Goal: Information Seeking & Learning: Learn about a topic

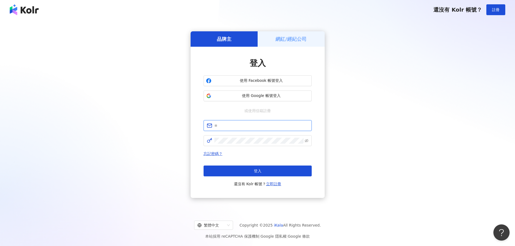
click at [222, 126] on input "text" at bounding box center [262, 126] width 94 height 6
type input "**********"
click at [244, 170] on button "登入" at bounding box center [258, 171] width 108 height 11
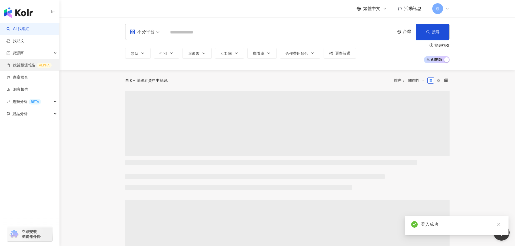
drag, startPoint x: 15, startPoint y: 68, endPoint x: 19, endPoint y: 67, distance: 3.3
click at [15, 68] on link "效益預測報告 ALPHA" at bounding box center [28, 65] width 45 height 5
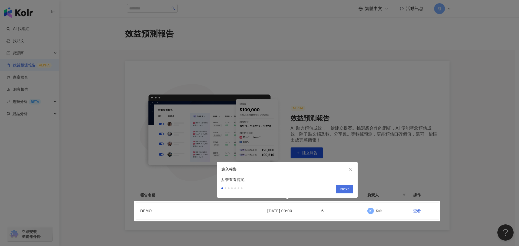
click at [349, 190] on button "Next" at bounding box center [345, 189] width 18 height 9
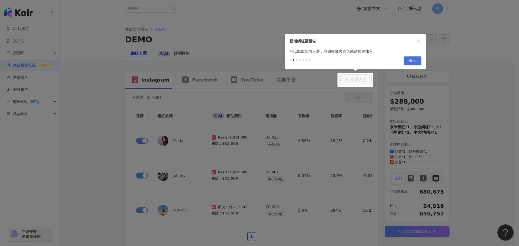
click at [415, 61] on span "Next" at bounding box center [412, 61] width 9 height 9
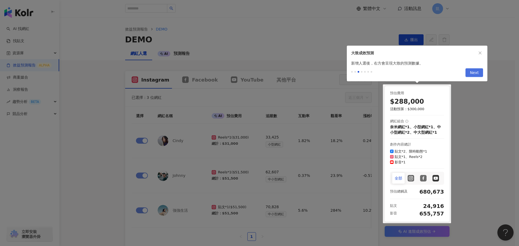
click at [473, 73] on span "Next" at bounding box center [474, 73] width 9 height 9
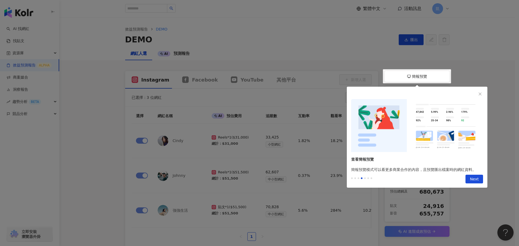
click at [474, 180] on span "Next" at bounding box center [474, 179] width 9 height 9
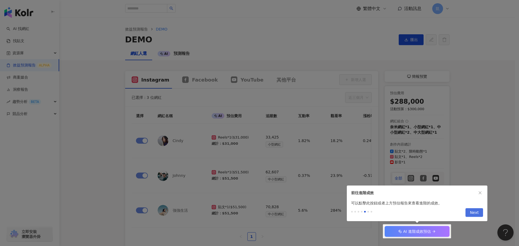
click at [473, 210] on span "Next" at bounding box center [474, 213] width 9 height 9
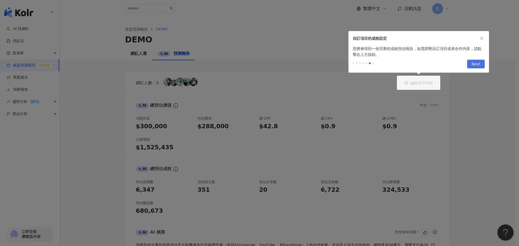
click at [480, 62] on span "Next" at bounding box center [476, 64] width 9 height 9
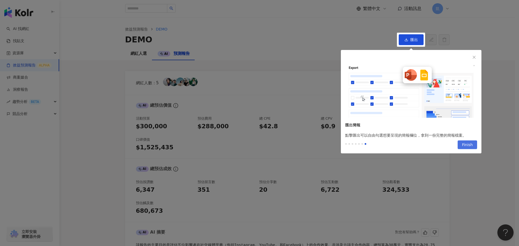
click at [471, 147] on span "Finish" at bounding box center [467, 145] width 11 height 9
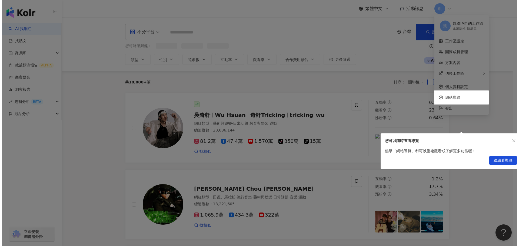
scroll to position [27, 0]
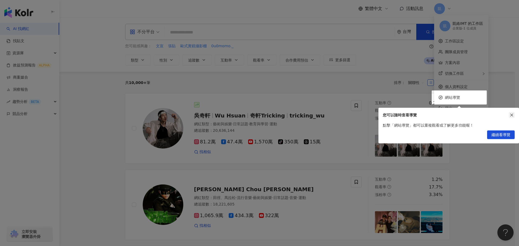
click at [512, 116] on icon "close" at bounding box center [512, 115] width 3 height 3
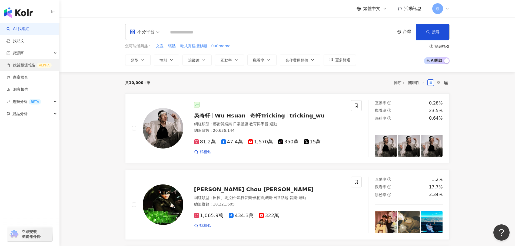
click at [37, 68] on link "效益預測報告 ALPHA" at bounding box center [28, 65] width 45 height 5
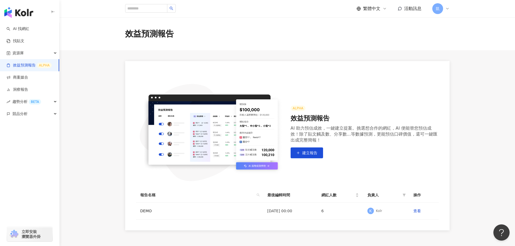
scroll to position [44, 0]
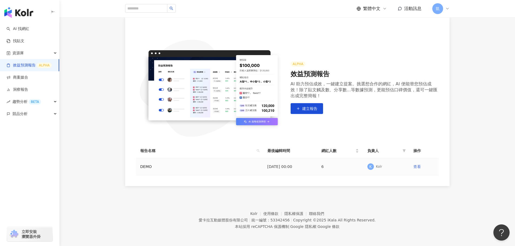
click at [417, 166] on link "查看" at bounding box center [418, 167] width 8 height 4
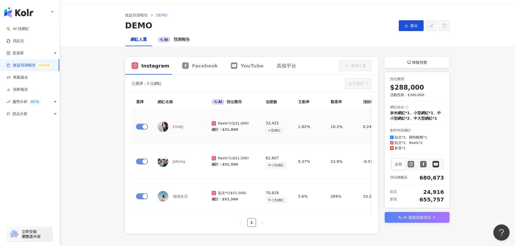
scroll to position [27, 0]
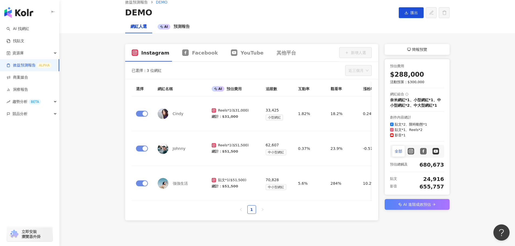
click at [412, 101] on div "奈米網紅*1、小型網紅*1、中小型網紅*2、中大型網紅*1" at bounding box center [417, 102] width 54 height 11
click at [162, 117] on img at bounding box center [163, 113] width 11 height 11
click at [179, 114] on div "Cindy" at bounding box center [180, 113] width 45 height 11
click at [239, 110] on span "Reels * 1 ( $31,000 )" at bounding box center [233, 110] width 31 height 5
click at [414, 48] on span "簡報預覽" at bounding box center [419, 49] width 15 height 6
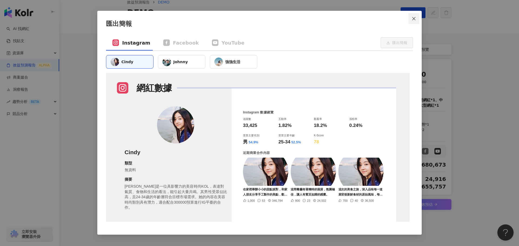
click at [415, 19] on icon "close" at bounding box center [414, 18] width 3 height 3
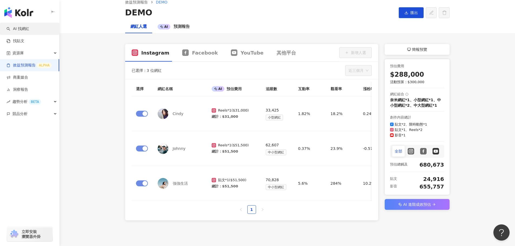
click at [24, 30] on link "AI 找網紅" at bounding box center [17, 28] width 23 height 5
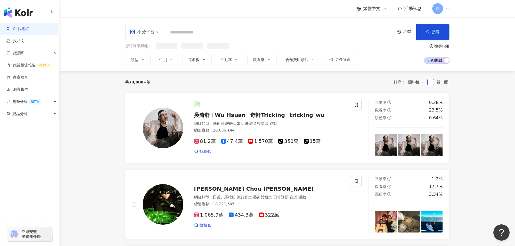
click at [197, 34] on input "search" at bounding box center [280, 32] width 226 height 10
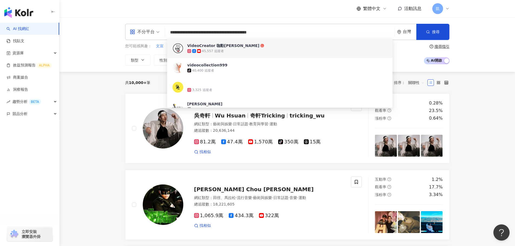
drag, startPoint x: 287, startPoint y: 30, endPoint x: 245, endPoint y: 32, distance: 41.7
click at [245, 32] on input "**********" at bounding box center [280, 32] width 226 height 10
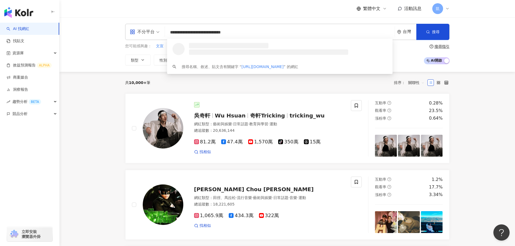
drag, startPoint x: 229, startPoint y: 32, endPoint x: 143, endPoint y: 32, distance: 86.0
click at [143, 32] on div "**********" at bounding box center [287, 32] width 325 height 16
type input "******"
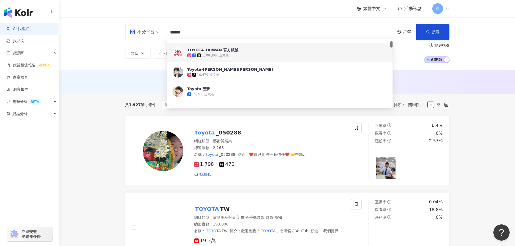
scroll to position [27, 0]
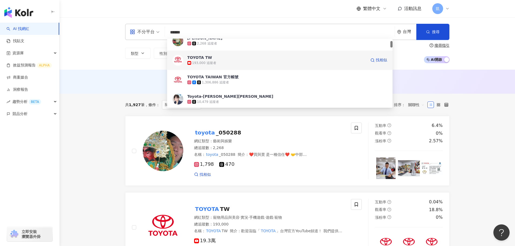
click at [218, 57] on span "TOYOTA TW" at bounding box center [276, 57] width 179 height 5
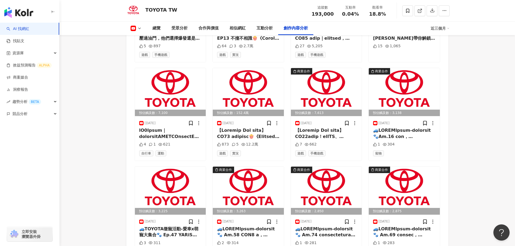
scroll to position [1548, 0]
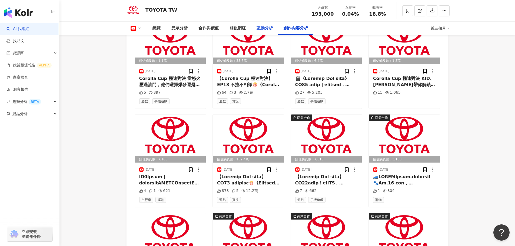
click at [265, 29] on div "互動分析" at bounding box center [265, 28] width 16 height 6
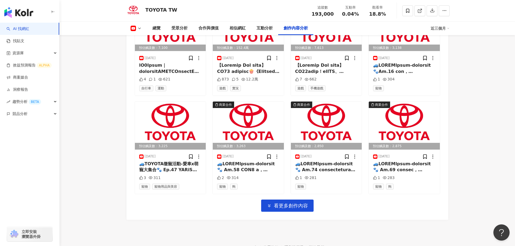
scroll to position [1684, 0]
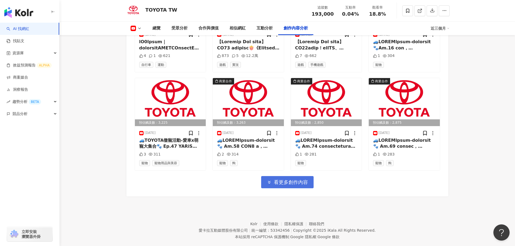
click at [297, 180] on span "看更多創作內容" at bounding box center [291, 183] width 34 height 6
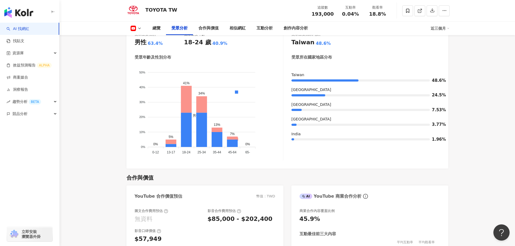
scroll to position [466, 0]
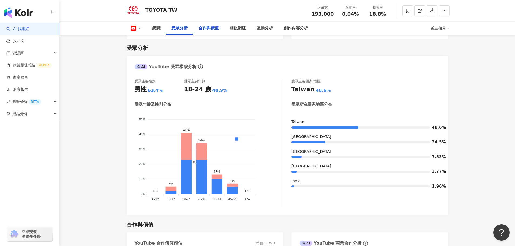
click at [210, 31] on div "合作與價值" at bounding box center [209, 28] width 20 height 6
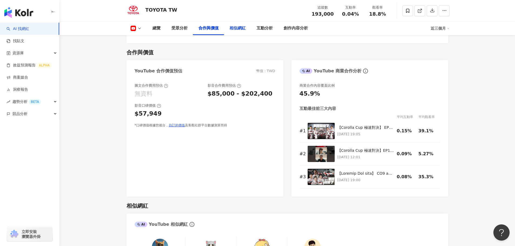
click at [236, 29] on div "相似網紅" at bounding box center [238, 28] width 16 height 6
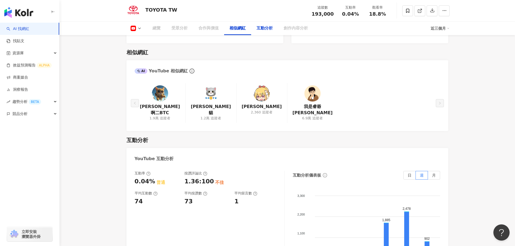
click at [261, 31] on div "互動分析" at bounding box center [265, 28] width 16 height 6
click at [265, 27] on div "互動分析" at bounding box center [265, 28] width 16 height 6
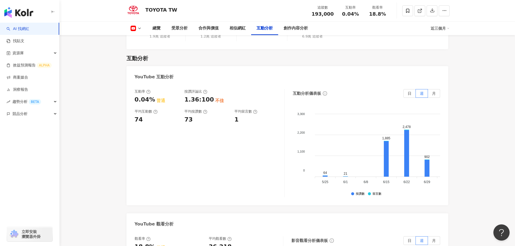
click at [375, 193] on div "留言數" at bounding box center [377, 195] width 9 height 4
click at [367, 193] on div "按讚數 留言數" at bounding box center [366, 195] width 147 height 4
click at [370, 193] on div at bounding box center [369, 194] width 3 height 3
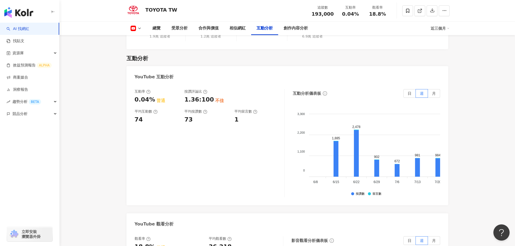
scroll to position [0, 97]
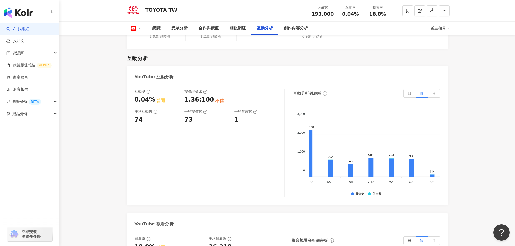
click at [121, 146] on div "總覽 最後更新日期：[DATE] 近三個月 YouTube 網紅基本資料 性別 無資料 主要語言 繁體中文 82.8% 網紅類型 寵物用品與美容 · 實況 ·…" at bounding box center [287, 246] width 346 height 2110
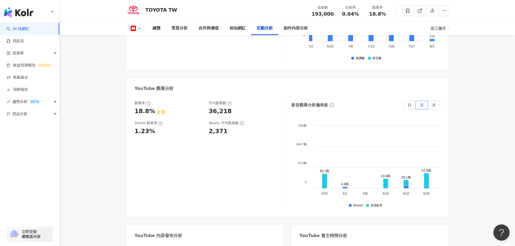
scroll to position [1010, 0]
click at [136, 27] on icon at bounding box center [133, 28] width 5 height 5
click at [142, 41] on button "YouTube" at bounding box center [144, 39] width 32 height 8
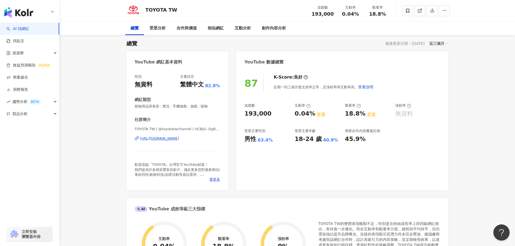
scroll to position [0, 0]
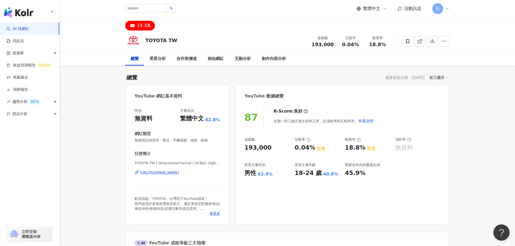
click at [170, 173] on div "[URL][DOMAIN_NAME]" at bounding box center [159, 172] width 39 height 5
